Goal: Task Accomplishment & Management: Manage account settings

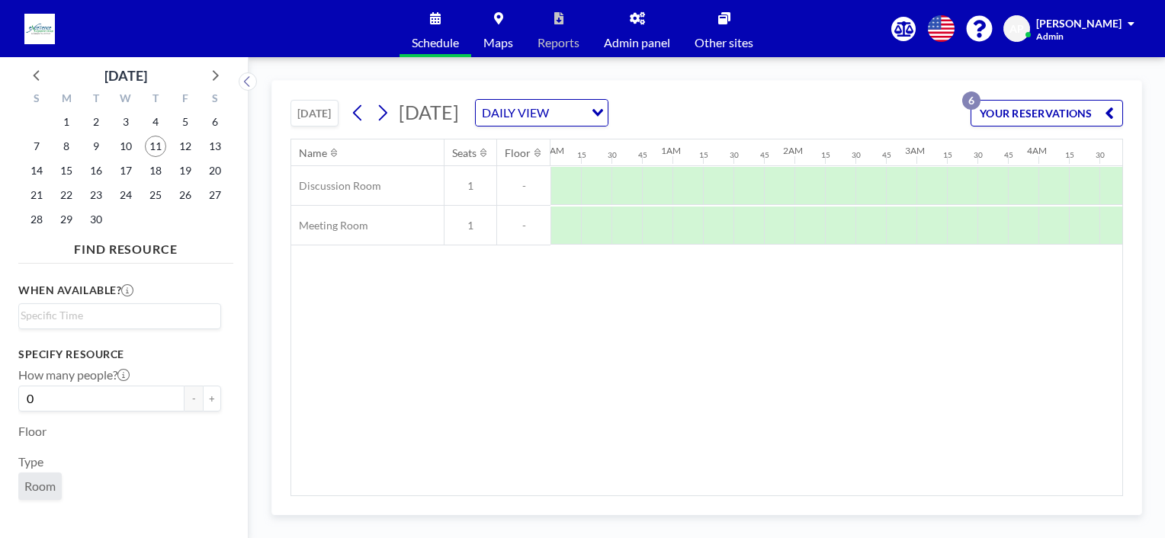
scroll to position [0, 946]
click at [1103, 114] on button "YOUR RESERVATIONS 6" at bounding box center [1047, 113] width 153 height 27
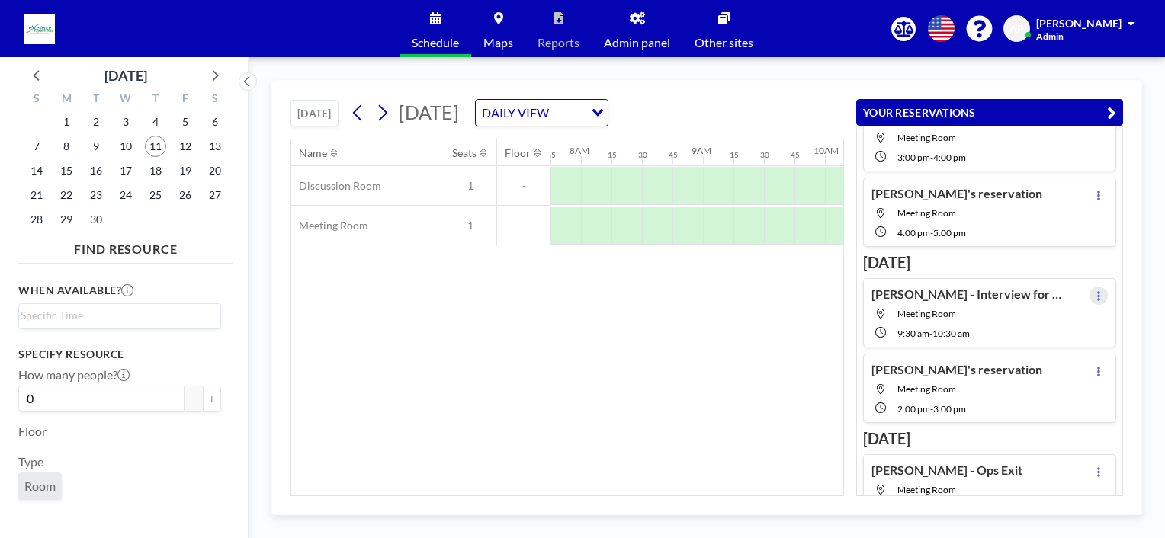
scroll to position [76, 0]
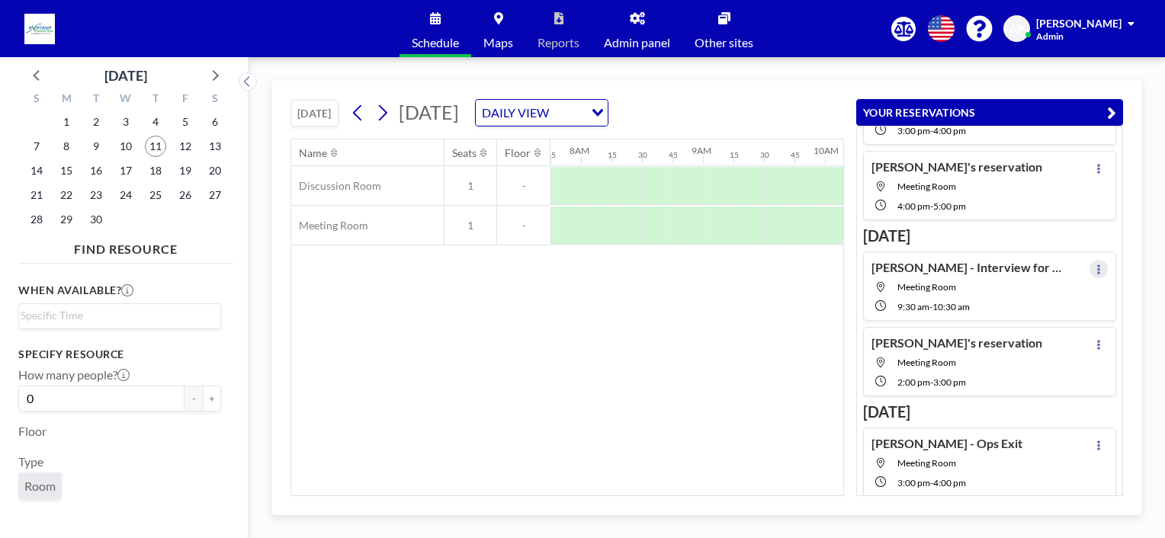
click at [1096, 267] on icon at bounding box center [1099, 270] width 6 height 10
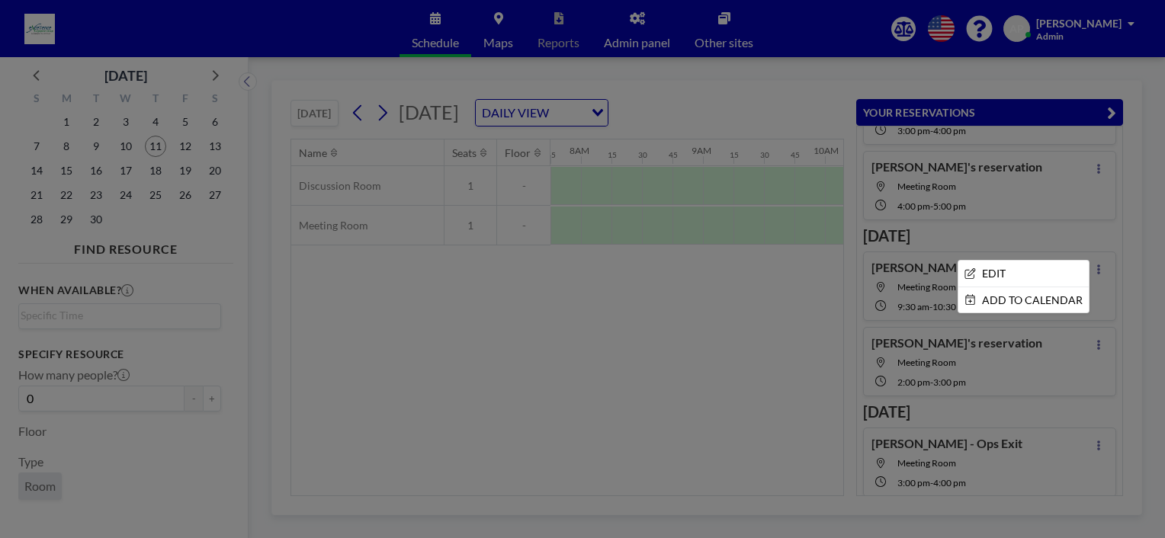
click at [786, 307] on div at bounding box center [582, 269] width 1165 height 538
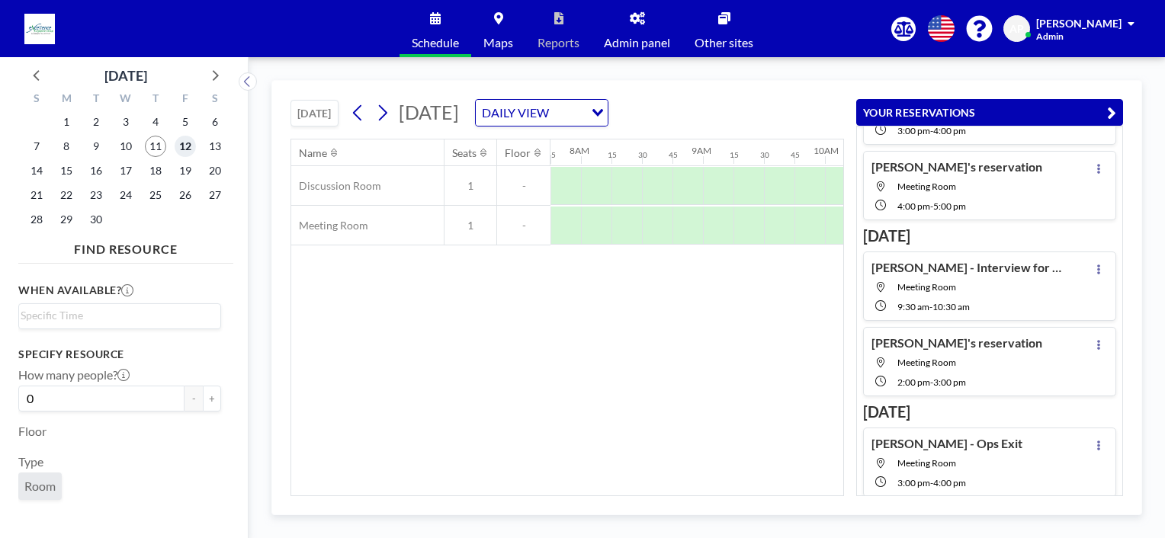
click at [180, 147] on span "12" at bounding box center [185, 146] width 21 height 21
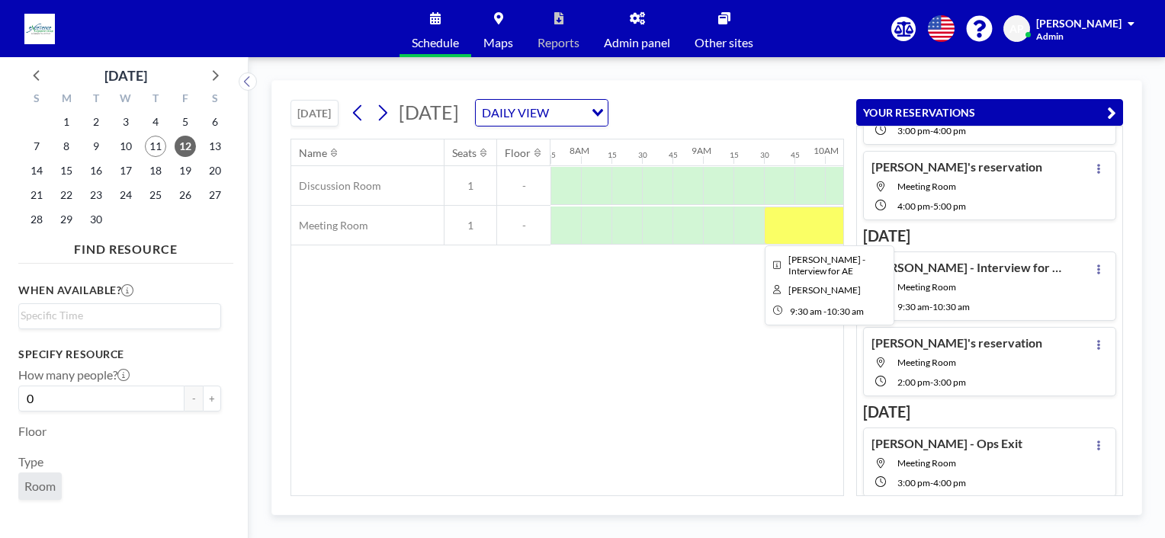
click at [800, 223] on div at bounding box center [825, 226] width 122 height 38
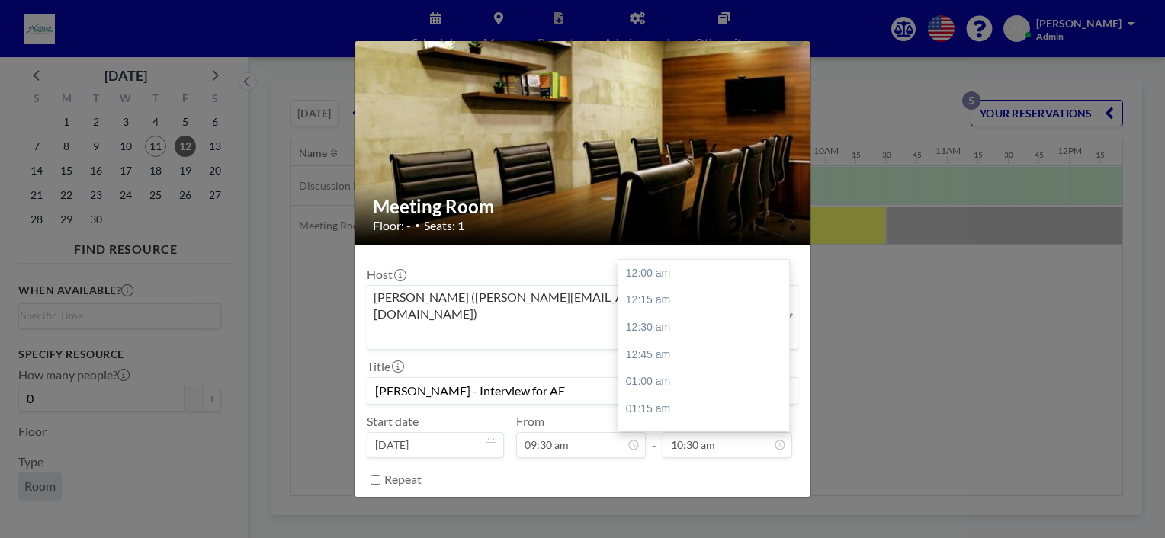
scroll to position [1140, 0]
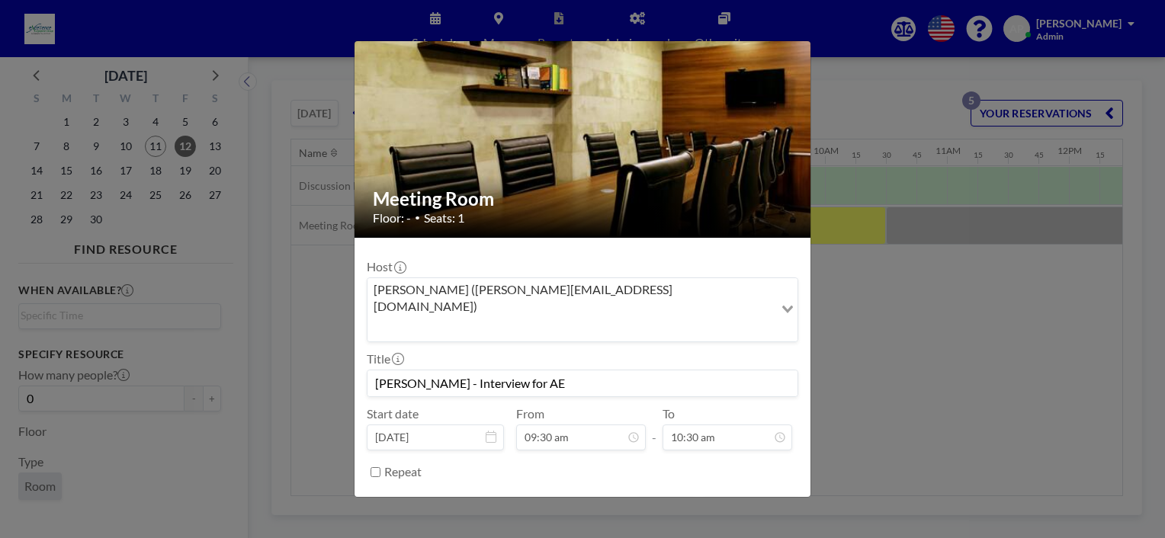
click at [660, 497] on button "REMOVE" at bounding box center [666, 510] width 60 height 27
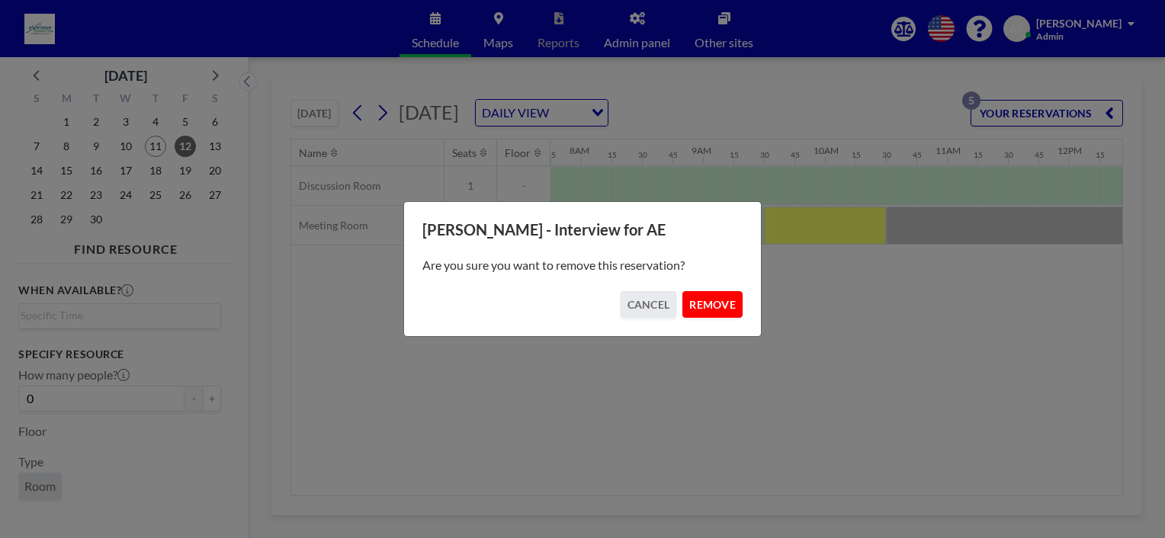
click at [715, 297] on button "REMOVE" at bounding box center [713, 304] width 60 height 27
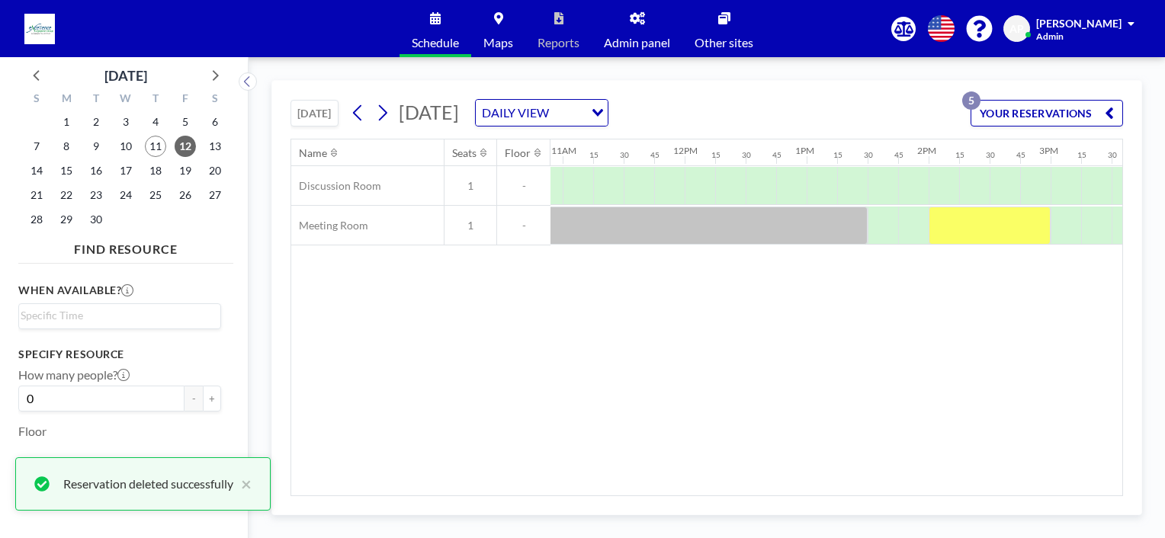
scroll to position [0, 1388]
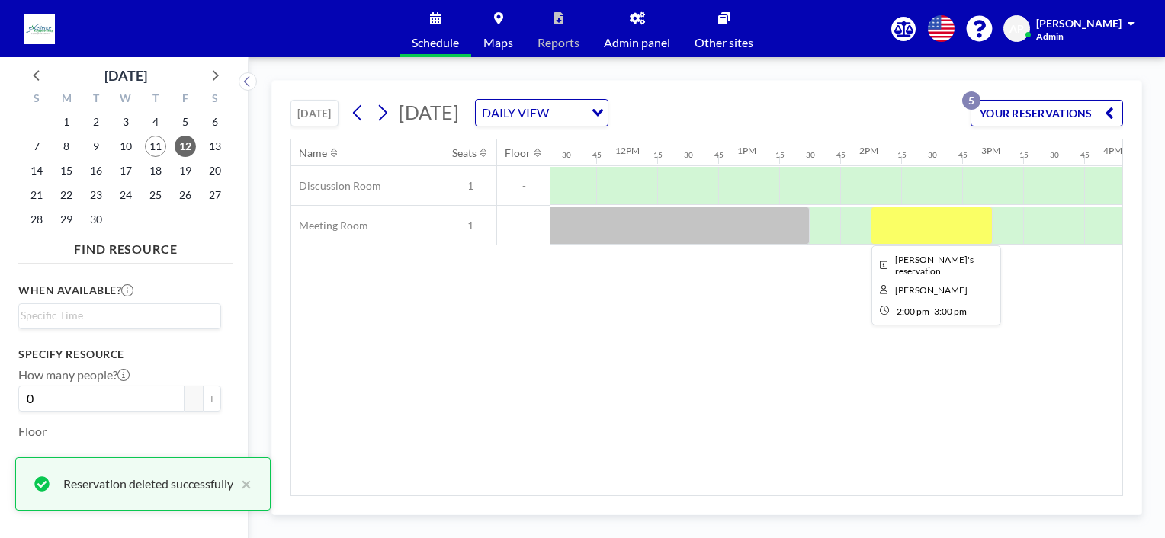
click at [902, 226] on div at bounding box center [932, 226] width 122 height 38
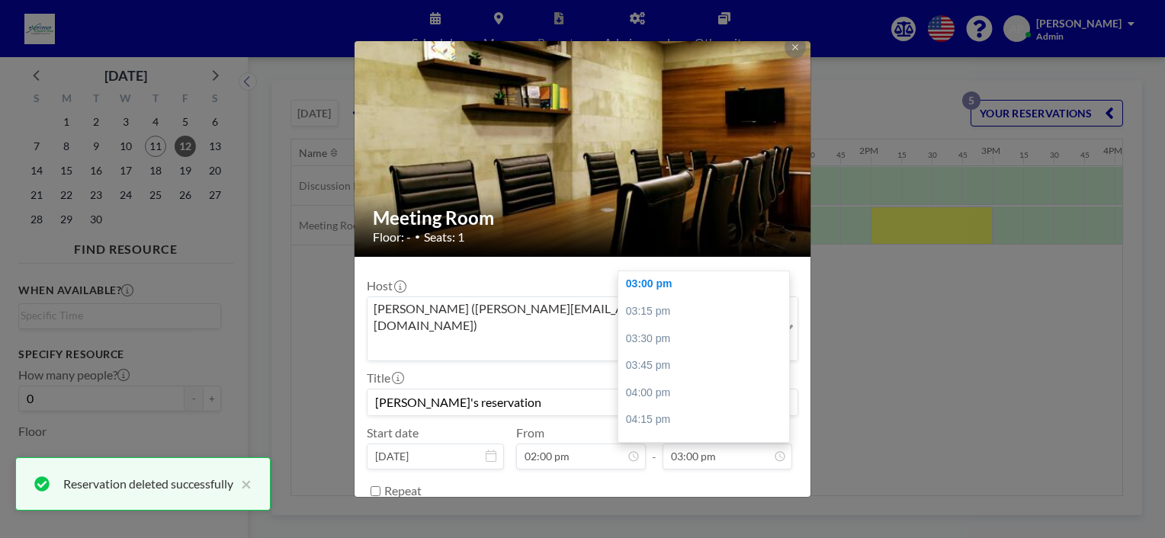
scroll to position [30, 0]
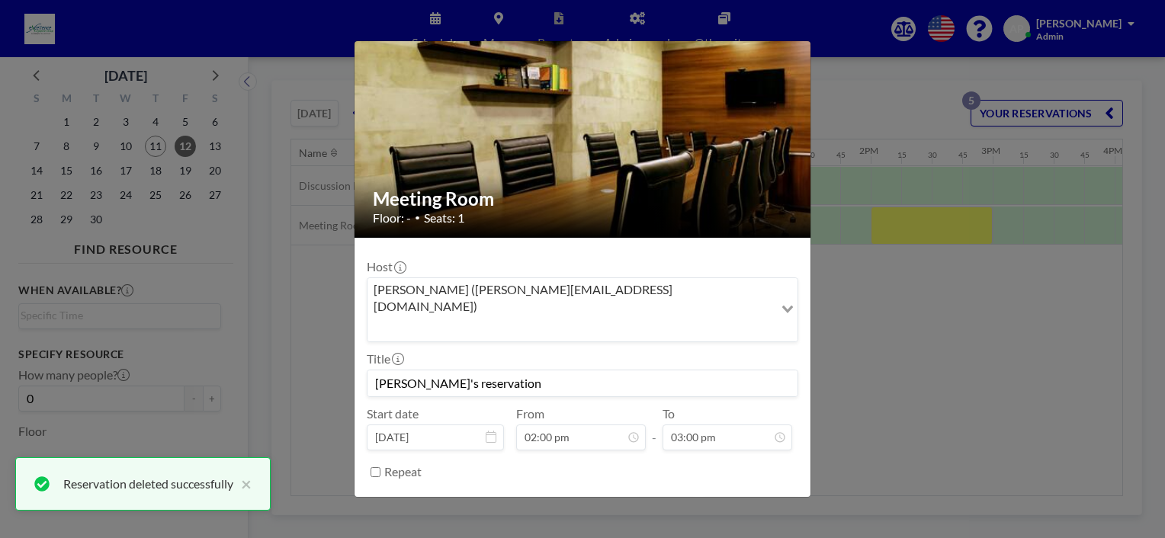
click at [648, 497] on button "REMOVE" at bounding box center [666, 510] width 60 height 27
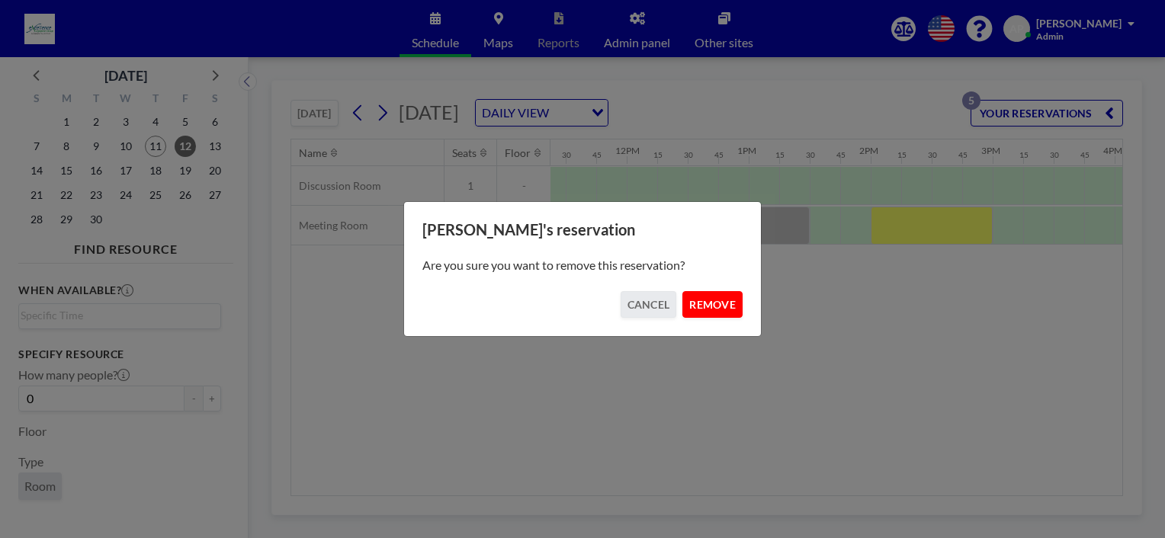
click at [723, 307] on button "REMOVE" at bounding box center [713, 304] width 60 height 27
